Goal: Information Seeking & Learning: Learn about a topic

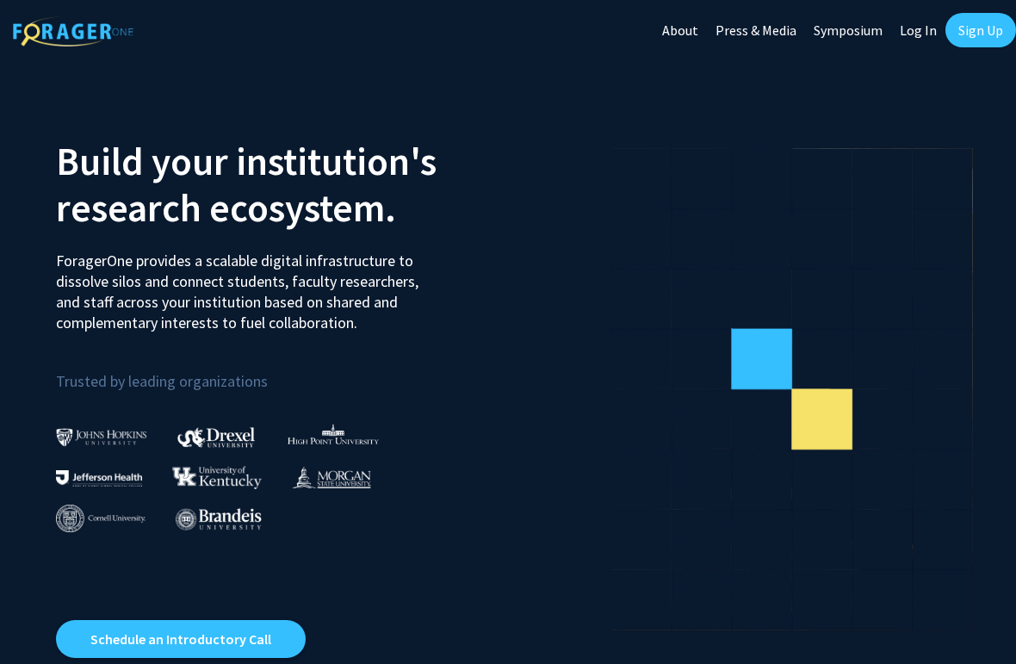
click at [923, 31] on link "Log In" at bounding box center [918, 30] width 54 height 60
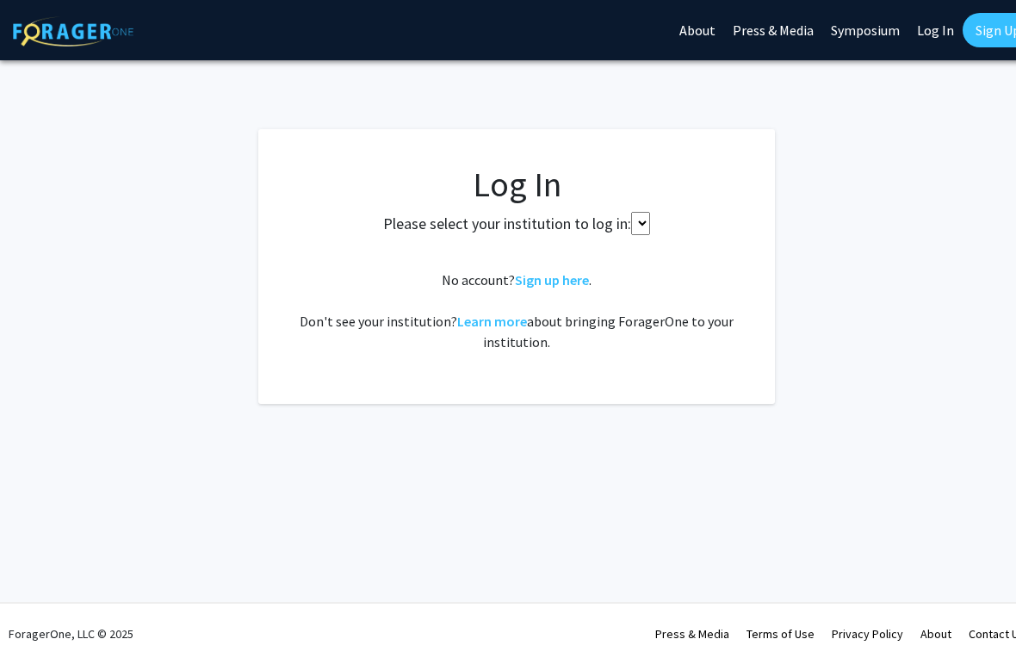
select select
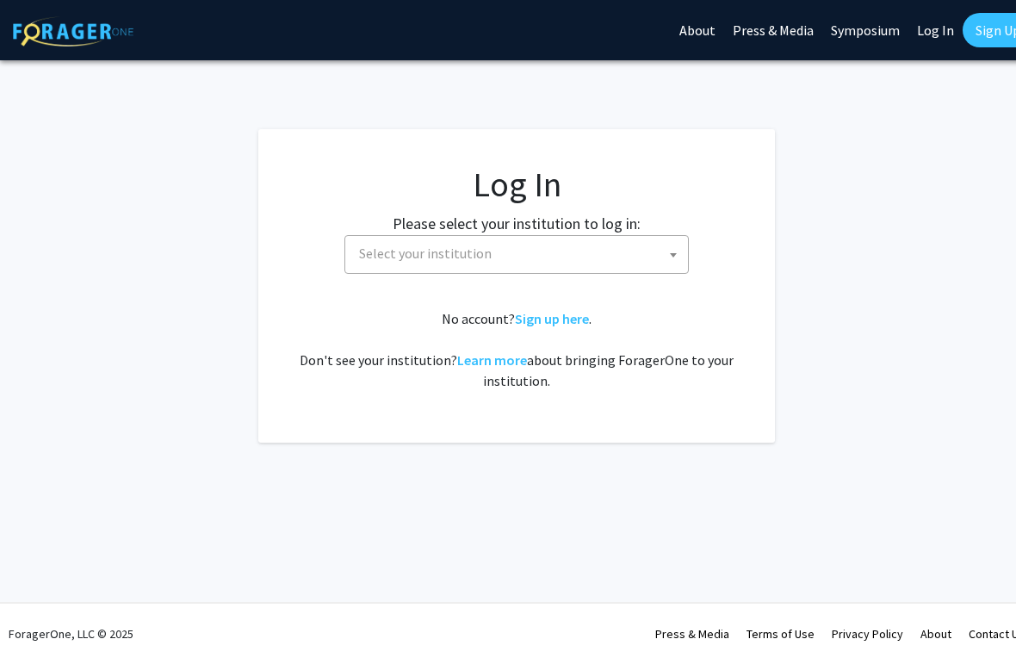
click at [621, 232] on label "Please select your institution to log in:" at bounding box center [516, 223] width 248 height 23
click at [633, 259] on span "Select your institution" at bounding box center [520, 253] width 336 height 35
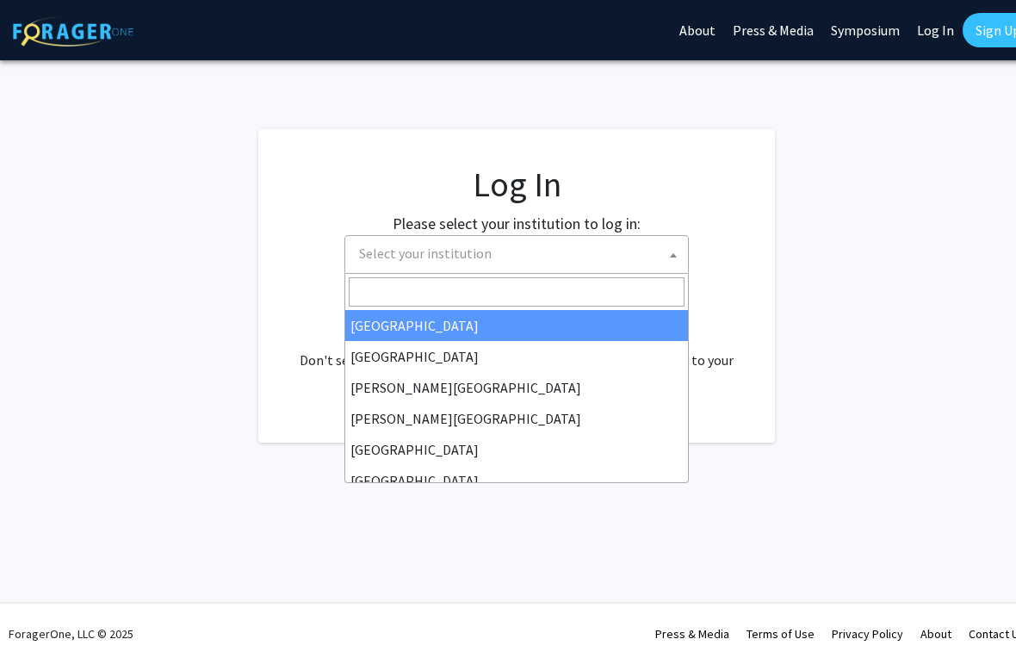
click at [517, 290] on input "Search" at bounding box center [517, 291] width 336 height 29
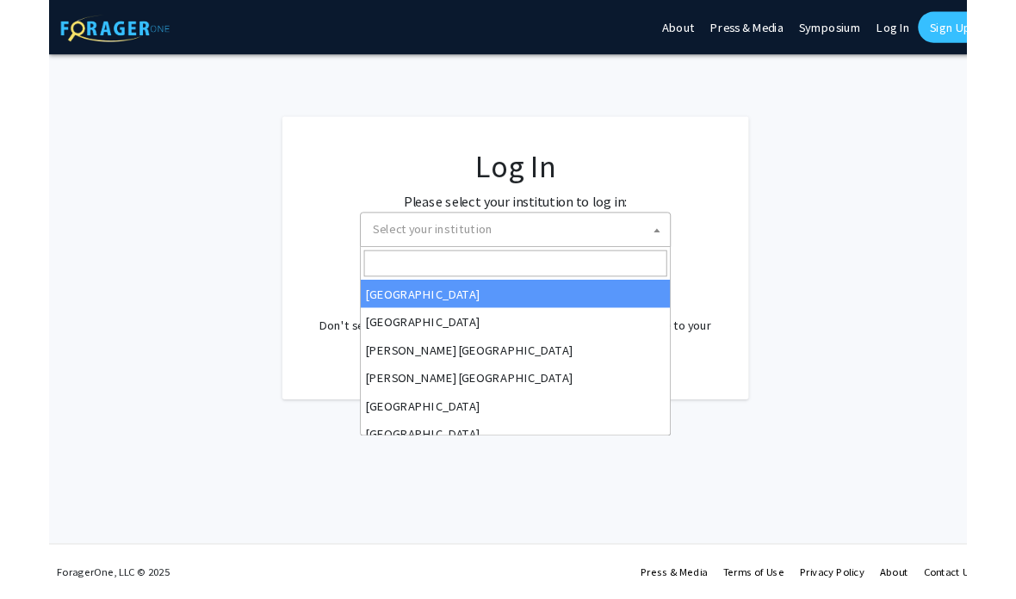
scroll to position [0, 9]
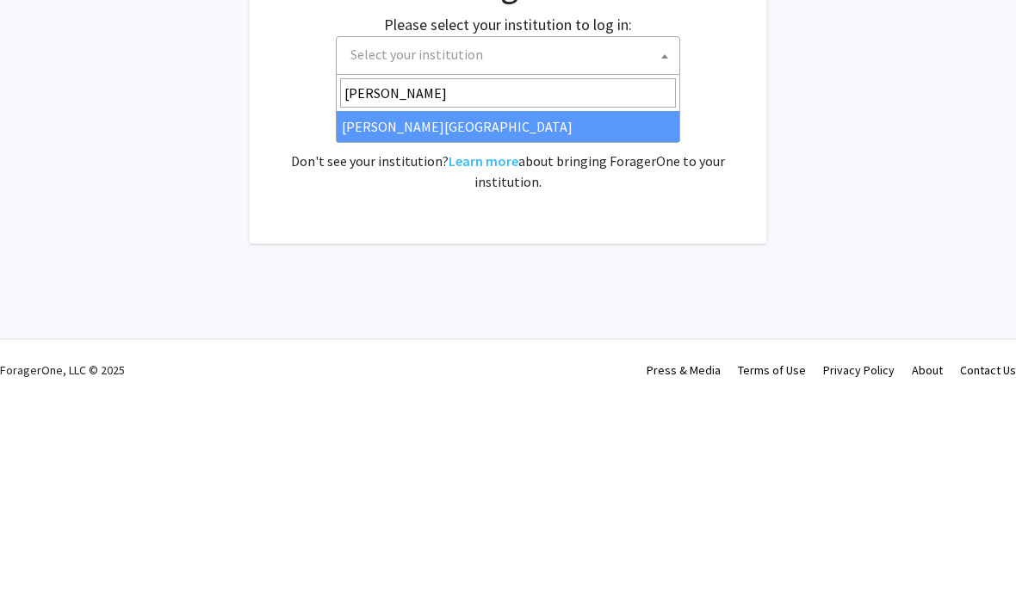
type input "[PERSON_NAME]"
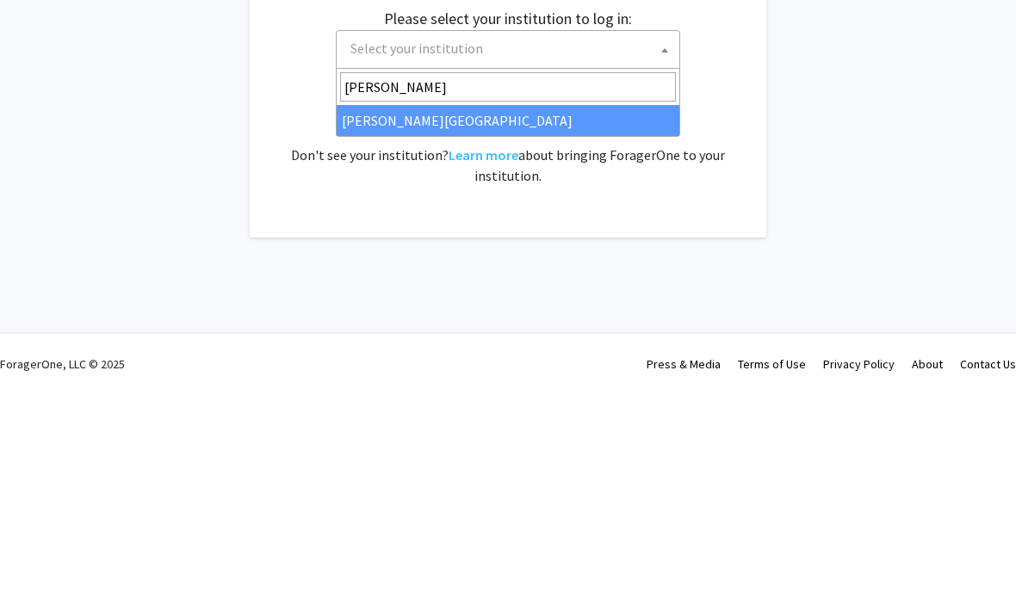
select select "21"
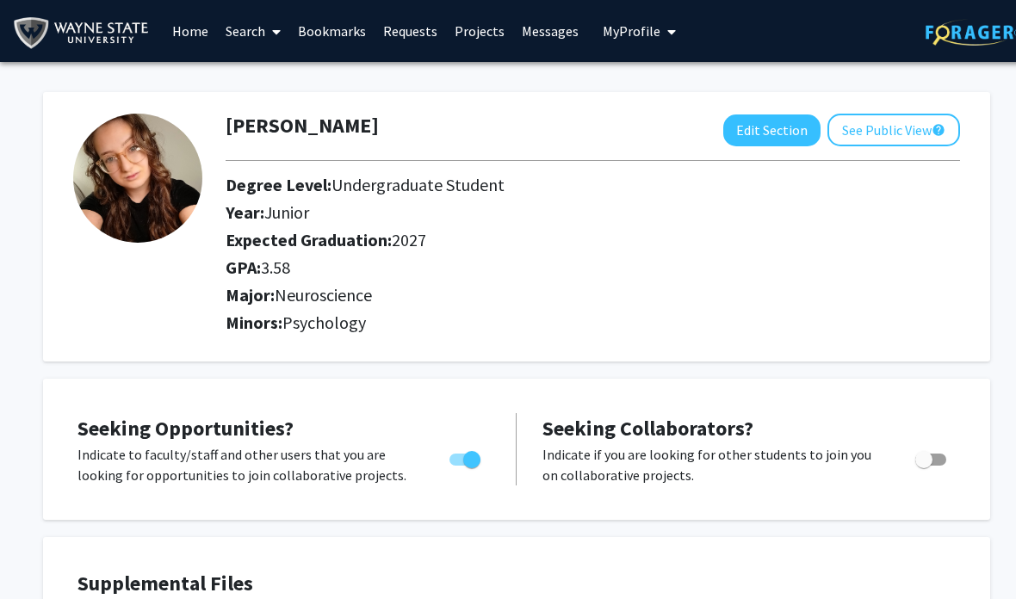
click at [242, 30] on link "Search" at bounding box center [253, 31] width 72 height 60
click at [293, 84] on span "Faculty/Staff" at bounding box center [280, 79] width 127 height 34
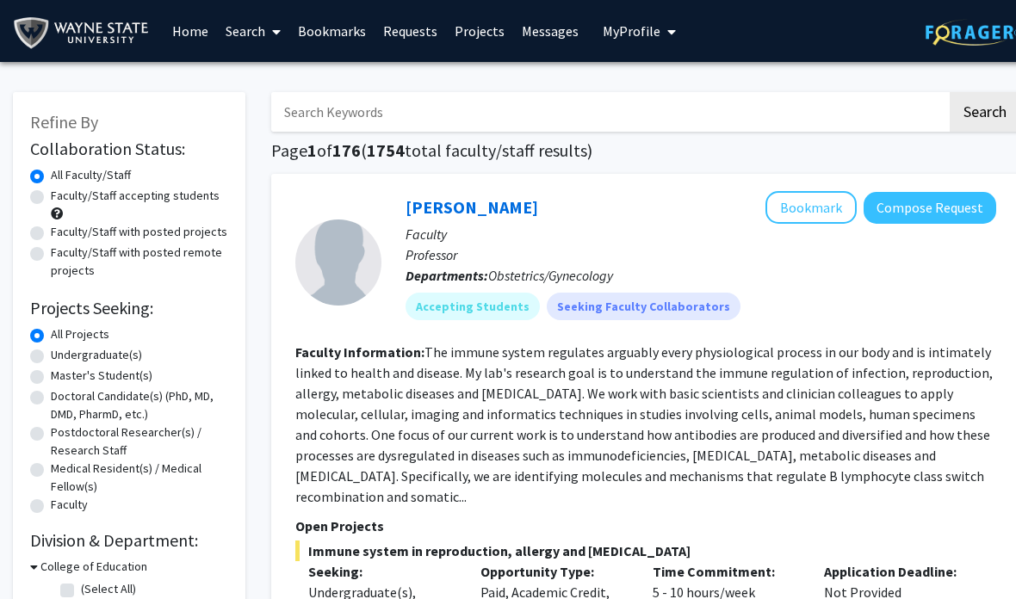
click at [183, 198] on label "Faculty/Staff accepting students" at bounding box center [135, 196] width 169 height 18
click at [62, 198] on input "Faculty/Staff accepting students" at bounding box center [56, 192] width 11 height 11
radio input "true"
click at [113, 349] on label "Undergraduate(s)" at bounding box center [96, 355] width 91 height 18
click at [62, 349] on input "Undergraduate(s)" at bounding box center [56, 351] width 11 height 11
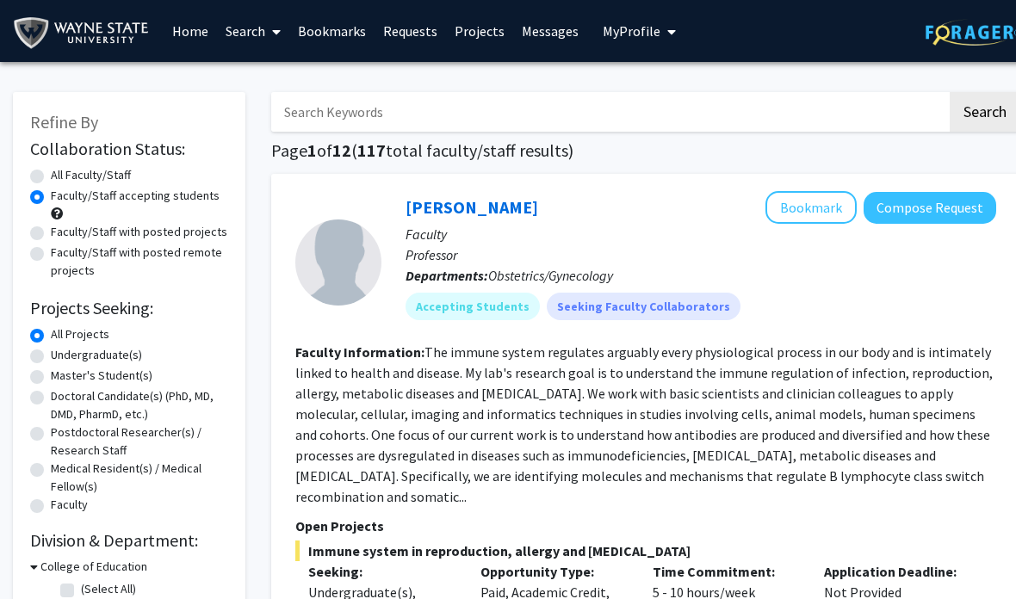
radio input "true"
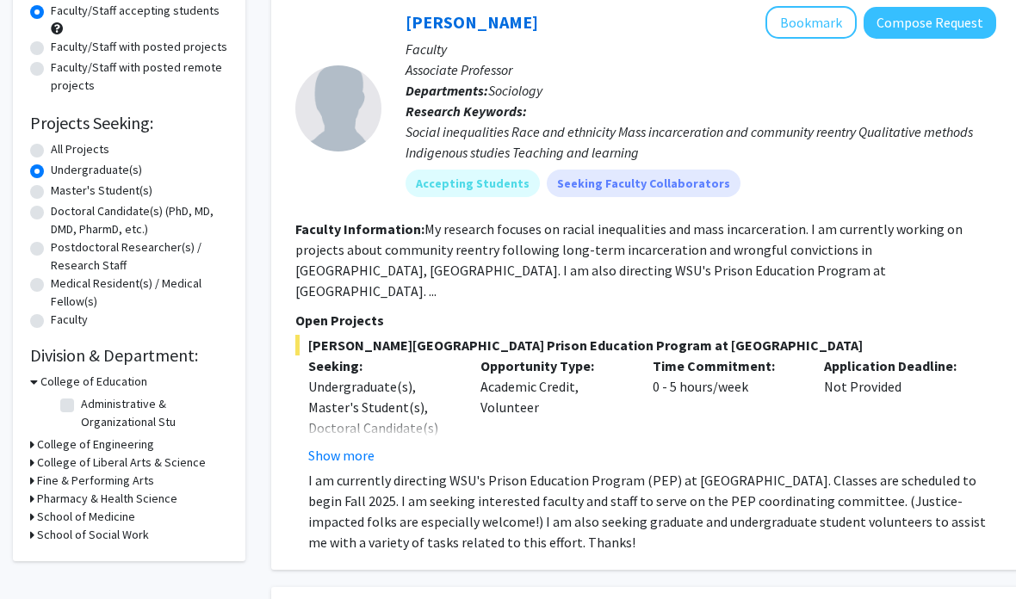
scroll to position [193, 0]
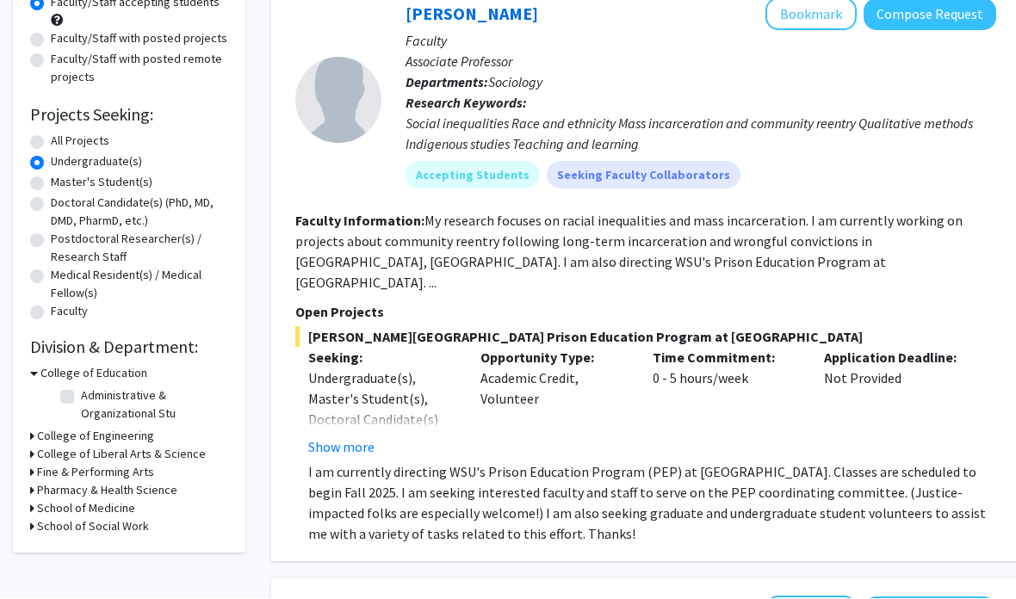
click at [182, 450] on h3 "College of Liberal Arts & Science" at bounding box center [121, 455] width 169 height 18
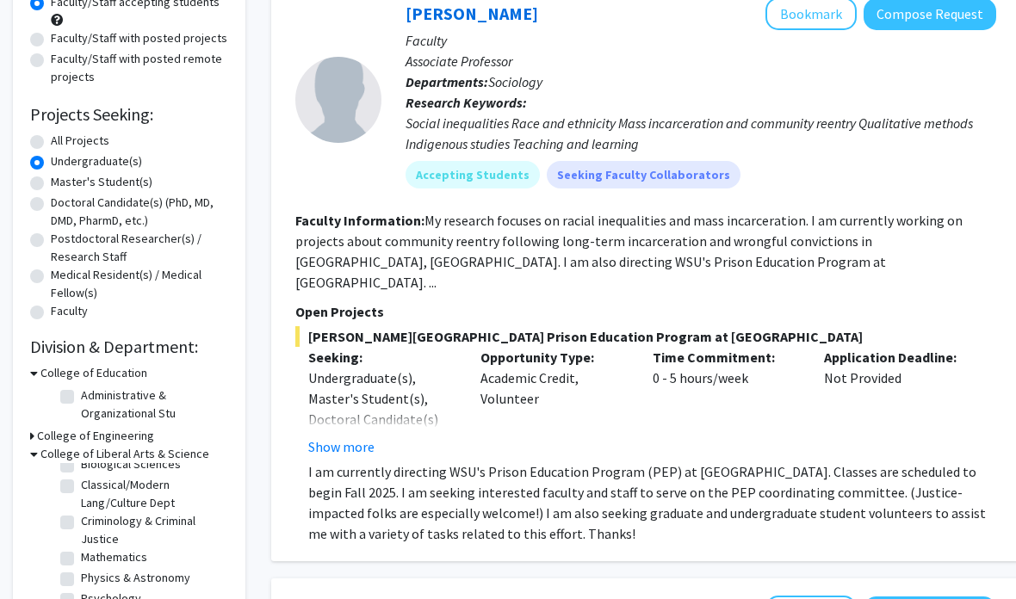
scroll to position [33, 0]
click at [122, 596] on label "Psychology" at bounding box center [111, 599] width 60 height 18
click at [92, 596] on input "Psychology" at bounding box center [86, 595] width 11 height 11
checkbox input "true"
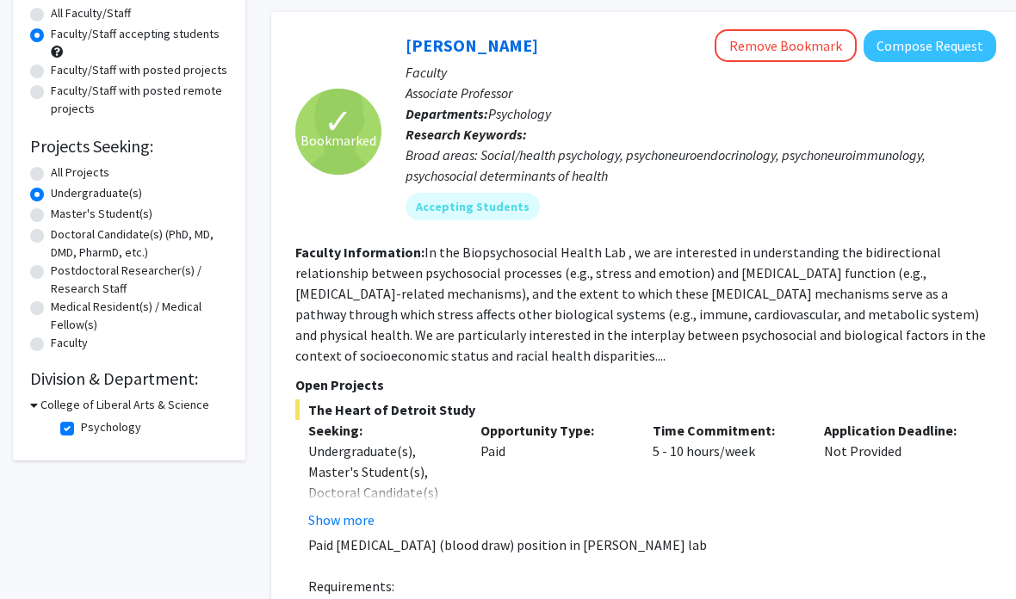
scroll to position [160, 0]
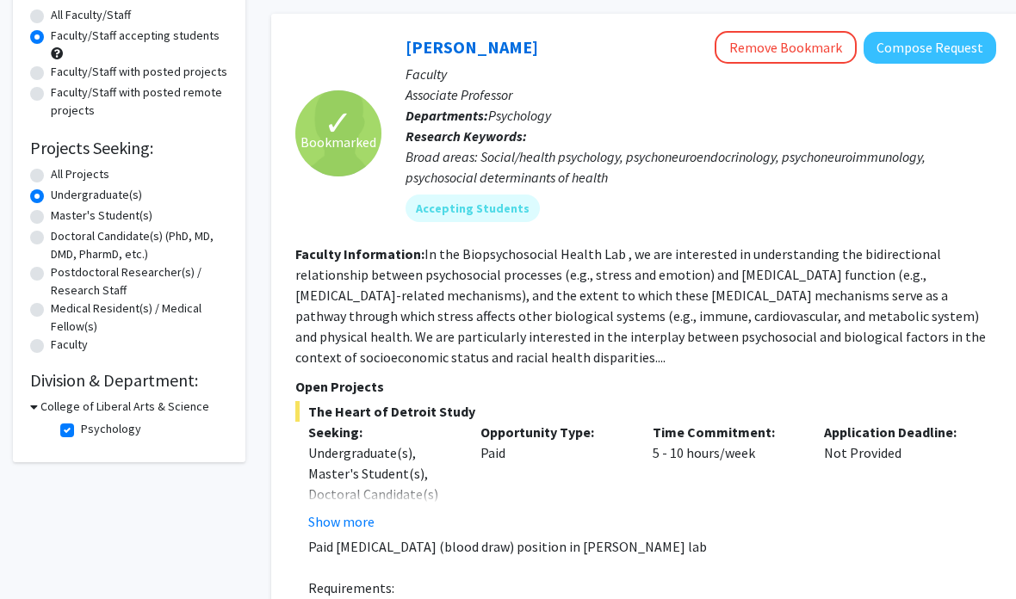
click at [157, 405] on h3 "College of Liberal Arts & Science" at bounding box center [124, 407] width 169 height 18
click at [159, 398] on h3 "College of Liberal Arts & Science" at bounding box center [121, 407] width 169 height 18
click at [114, 423] on label "Psychology" at bounding box center [111, 429] width 60 height 18
click at [92, 423] on input "Psychology" at bounding box center [86, 425] width 11 height 11
checkbox input "false"
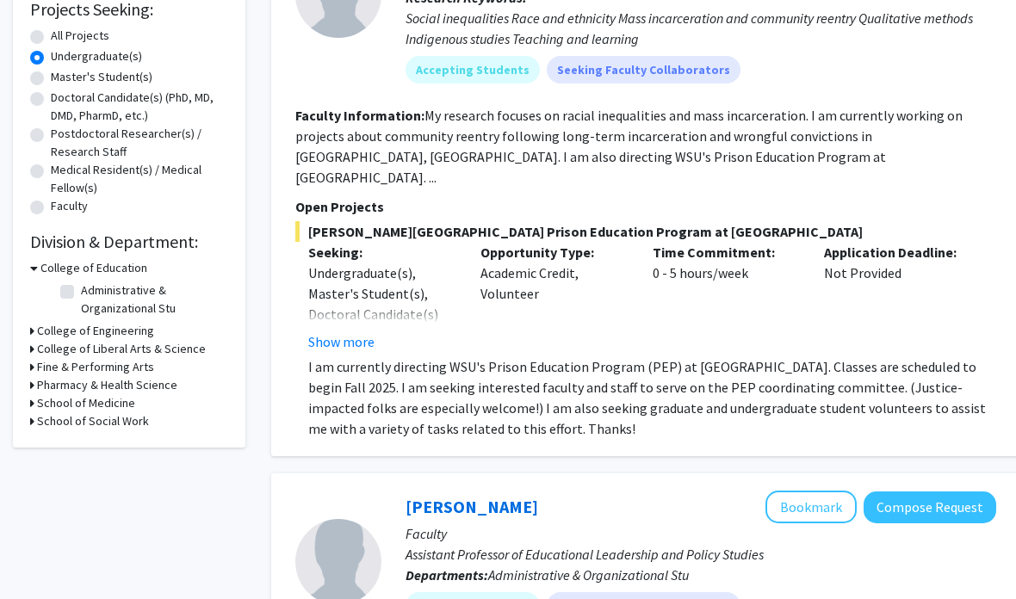
scroll to position [308, 0]
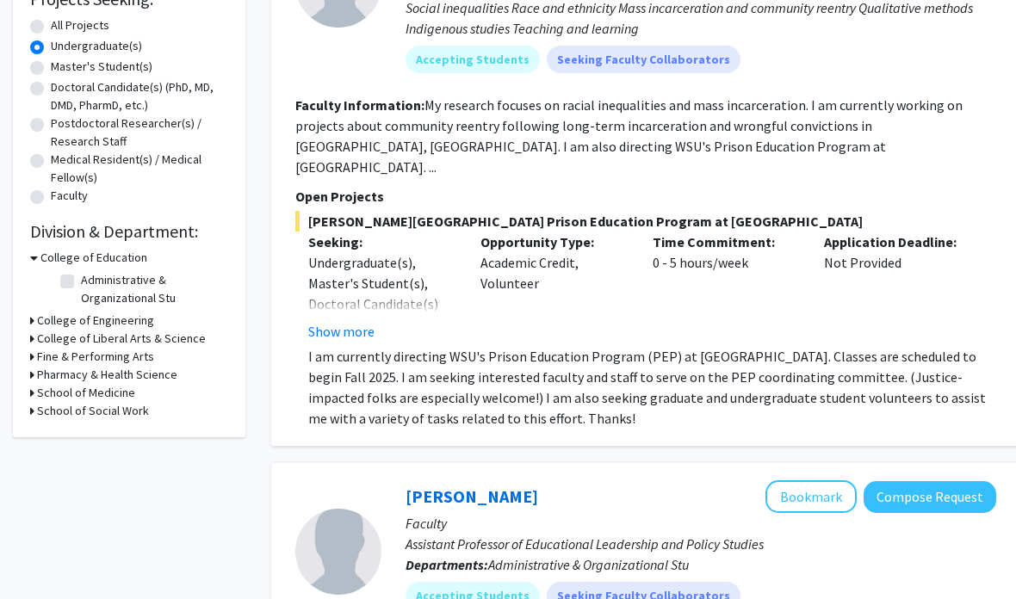
click at [177, 335] on h3 "College of Liberal Arts & Science" at bounding box center [121, 339] width 169 height 18
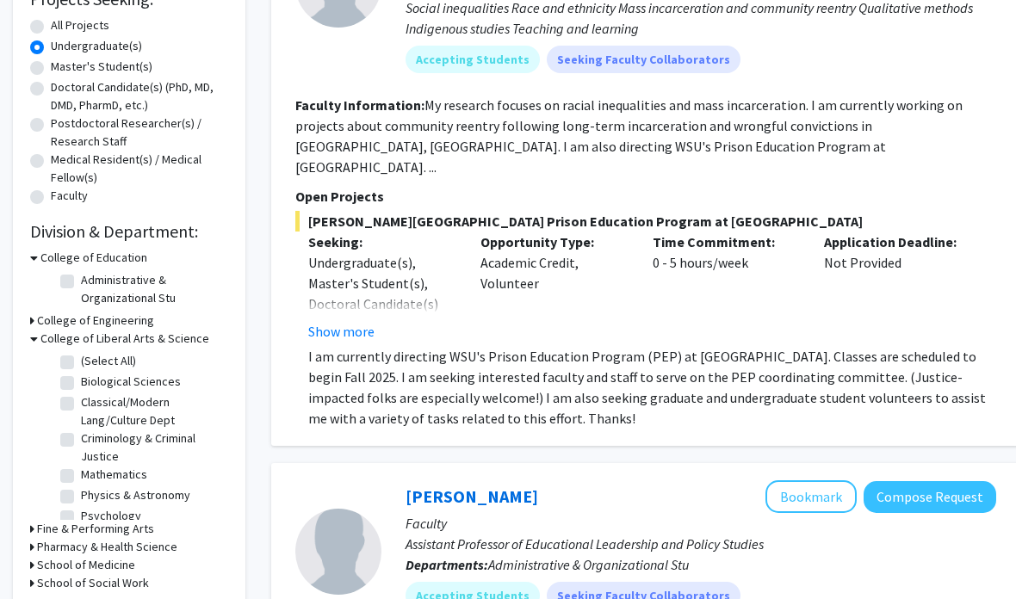
scroll to position [0, 0]
click at [154, 374] on label "Biological Sciences" at bounding box center [131, 382] width 100 height 18
click at [92, 374] on input "Biological Sciences" at bounding box center [86, 378] width 11 height 11
checkbox input "true"
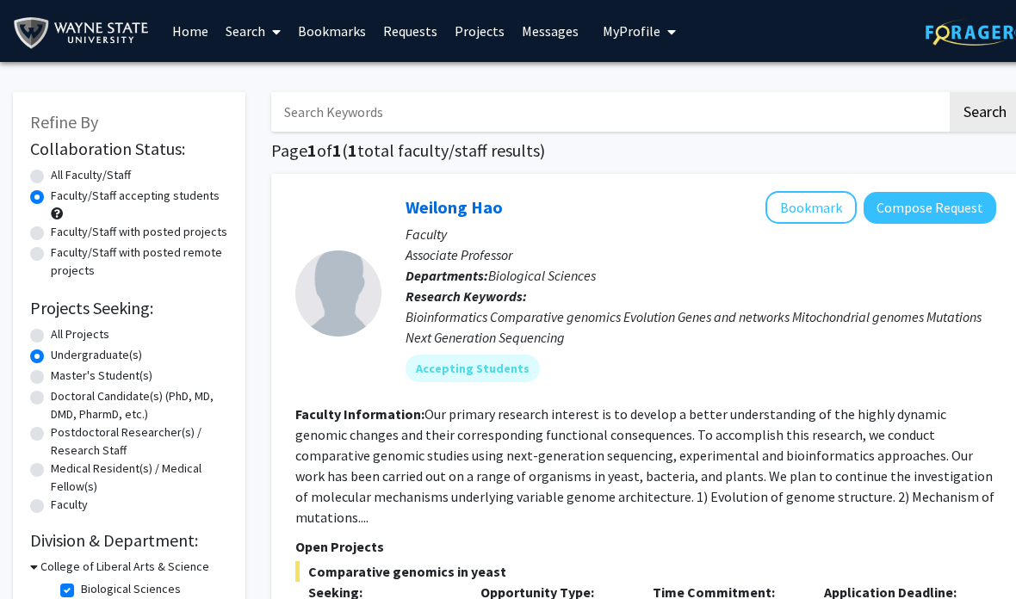
click at [124, 166] on label "All Faculty/Staff" at bounding box center [91, 175] width 80 height 18
click at [62, 166] on input "All Faculty/Staff" at bounding box center [56, 171] width 11 height 11
radio input "true"
click at [77, 330] on label "All Projects" at bounding box center [80, 334] width 59 height 18
click at [62, 330] on input "All Projects" at bounding box center [56, 330] width 11 height 11
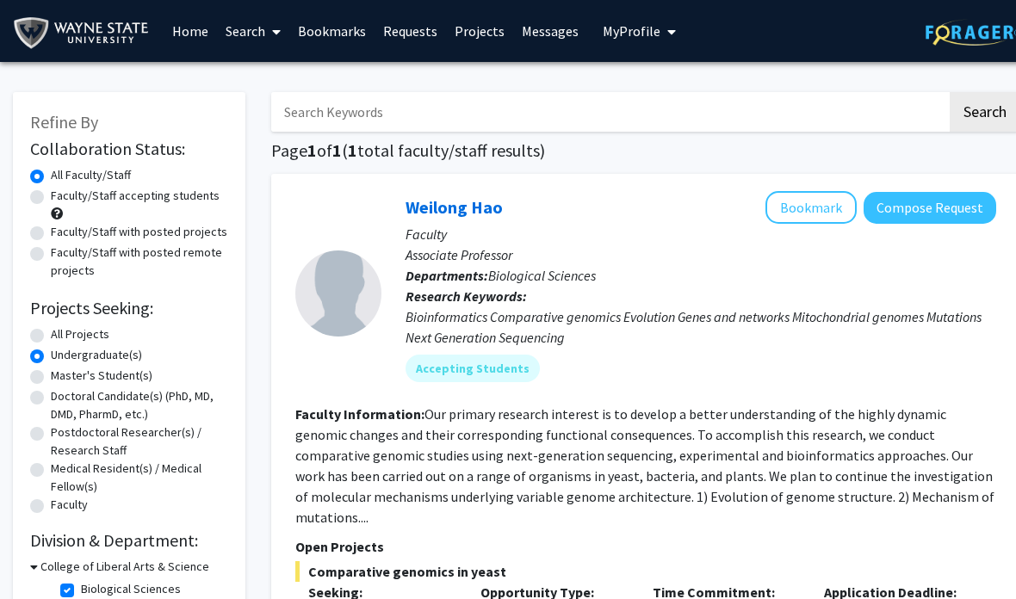
radio input "true"
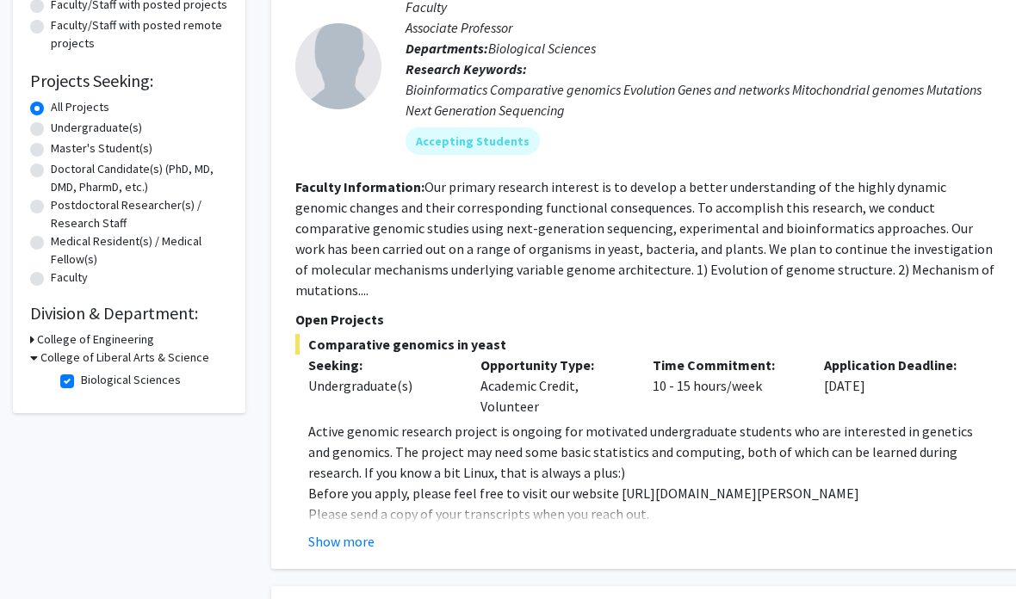
scroll to position [238, 0]
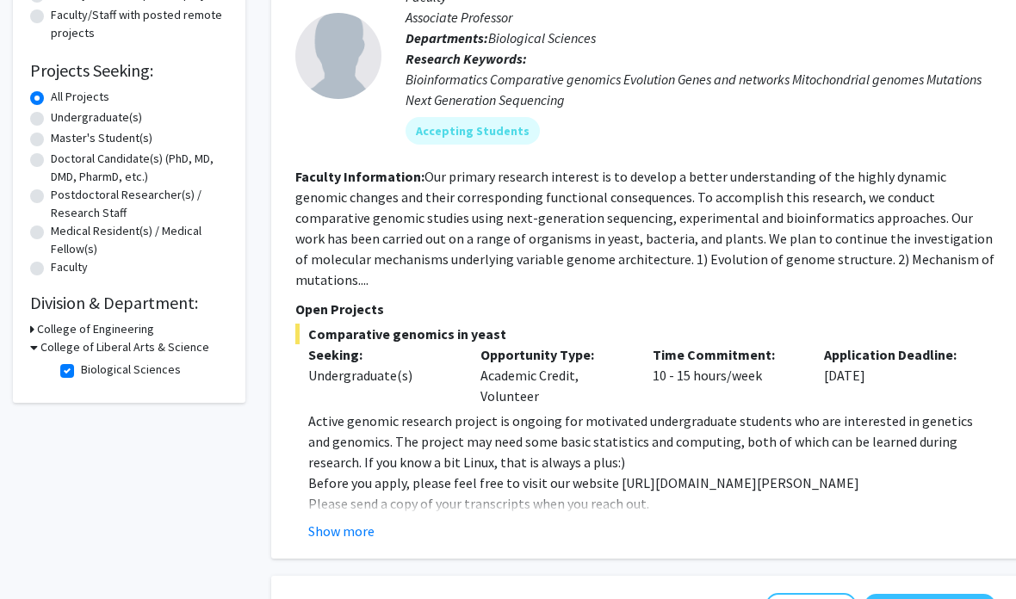
click at [139, 368] on label "Biological Sciences" at bounding box center [131, 370] width 100 height 18
click at [92, 368] on input "Biological Sciences" at bounding box center [86, 366] width 11 height 11
checkbox input "false"
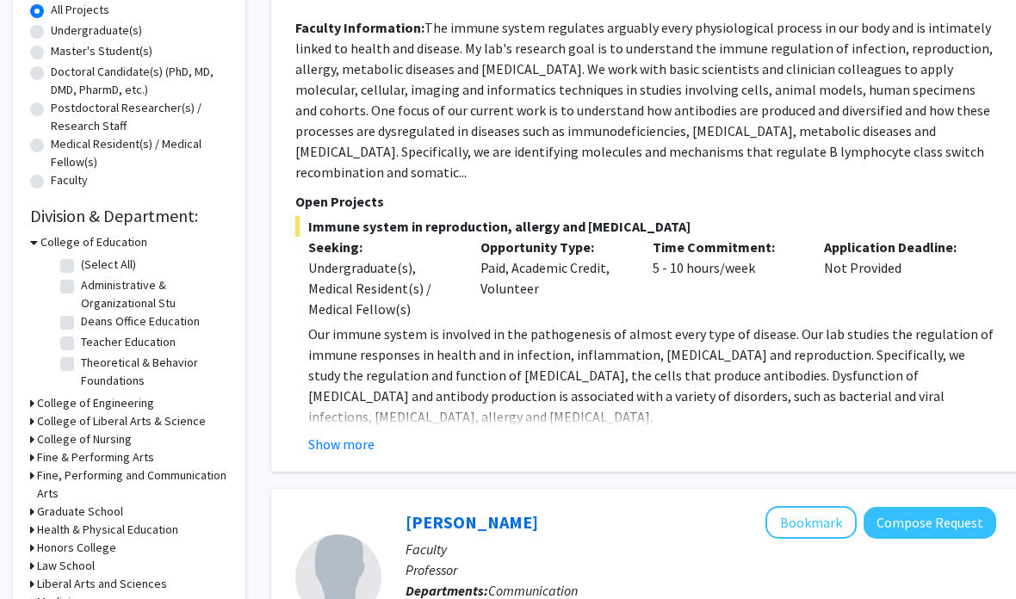
scroll to position [324, 0]
click at [164, 415] on h3 "College of Liberal Arts & Science" at bounding box center [121, 421] width 169 height 18
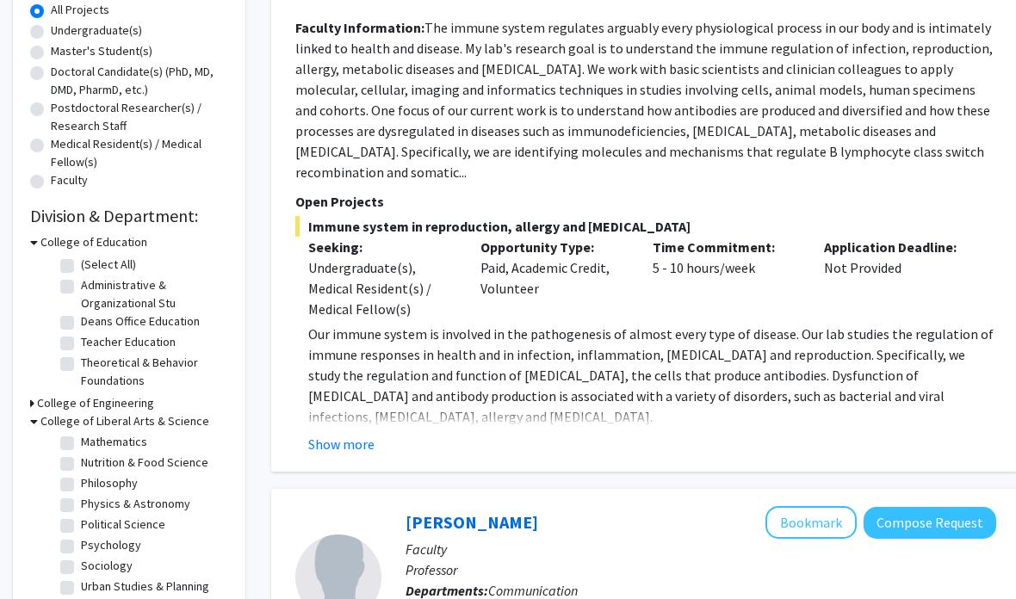
scroll to position [410, 0]
click at [112, 540] on label "Psychology" at bounding box center [111, 545] width 60 height 18
click at [92, 540] on input "Psychology" at bounding box center [86, 541] width 11 height 11
checkbox input "true"
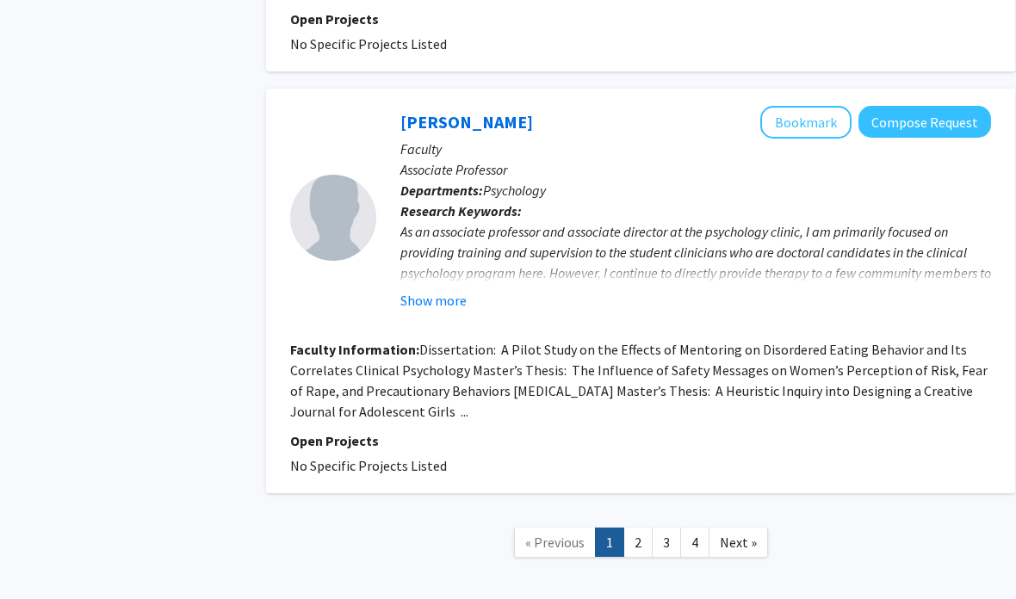
scroll to position [4224, 4]
click at [733, 534] on span "Next »" at bounding box center [737, 542] width 37 height 17
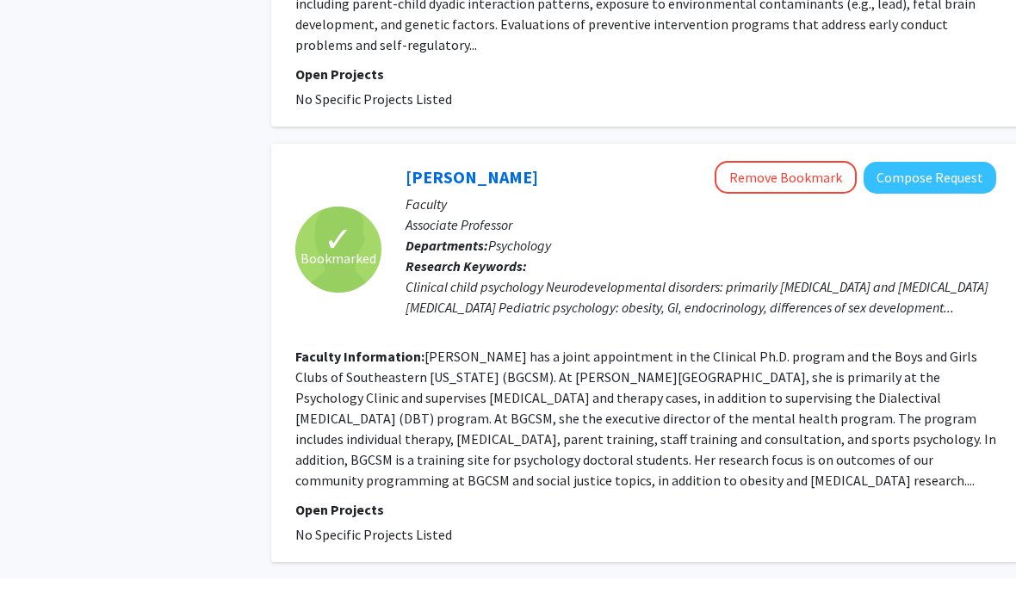
scroll to position [3770, 0]
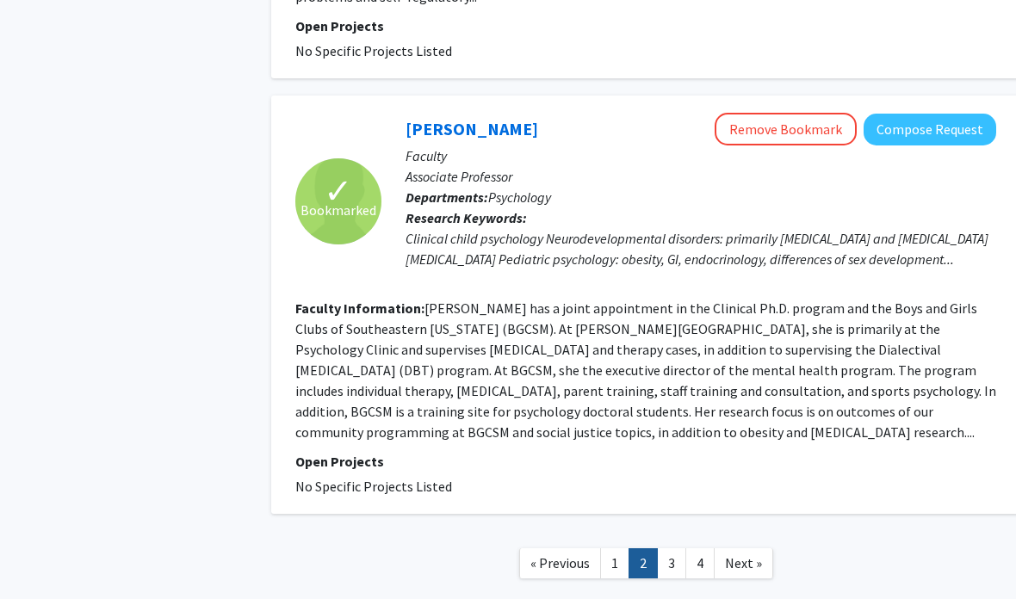
click at [728, 554] on span "Next »" at bounding box center [743, 562] width 37 height 17
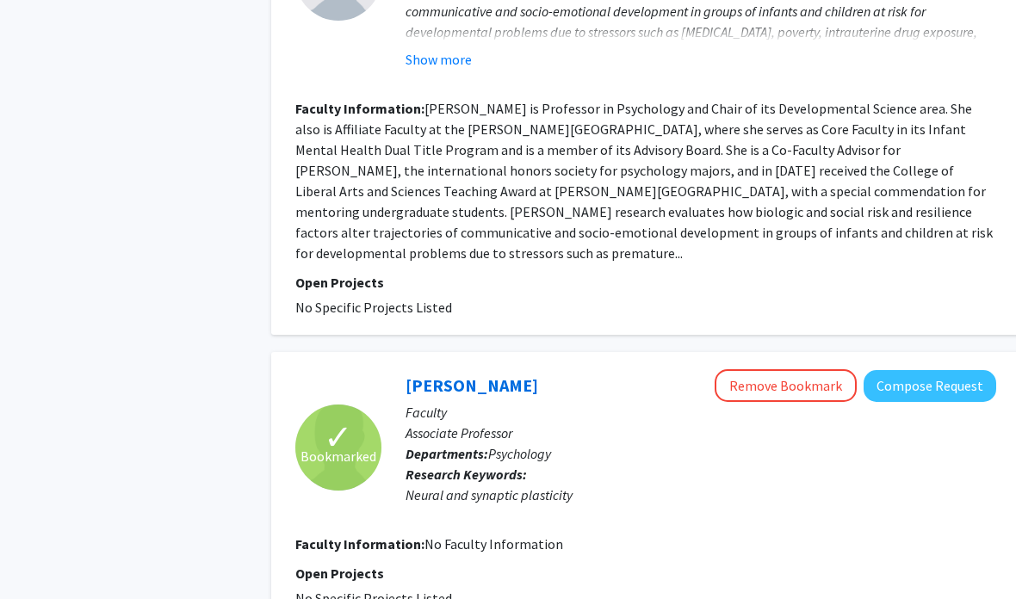
scroll to position [3591, 0]
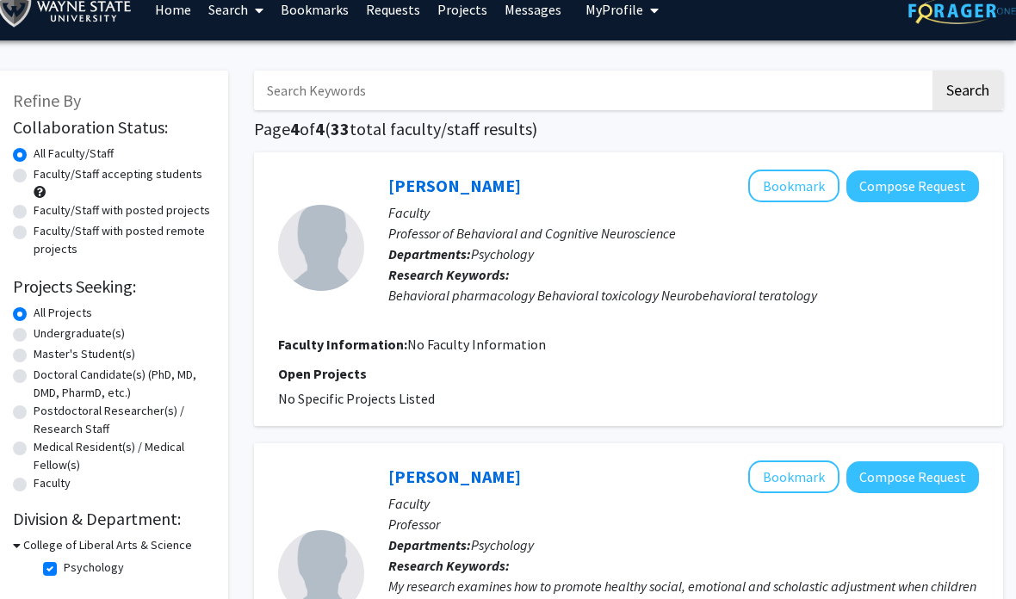
scroll to position [0, 17]
